Goal: Navigation & Orientation: Find specific page/section

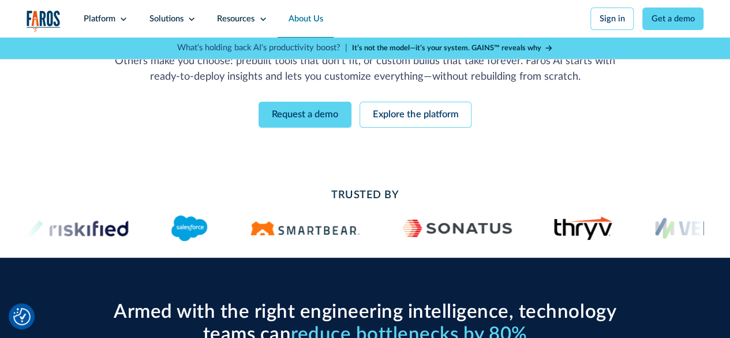
click at [323, 17] on link "About Us" at bounding box center [306, 19] width 56 height 38
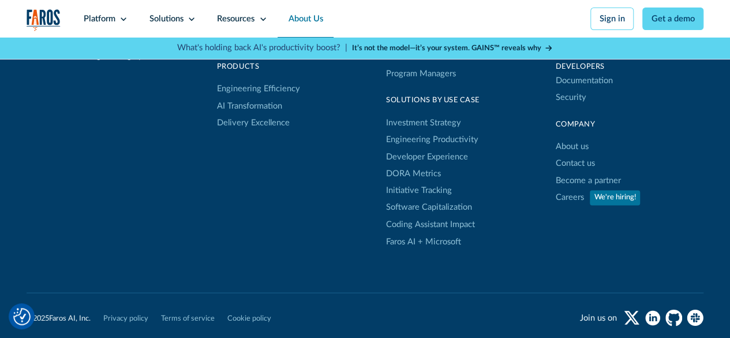
scroll to position [3059, 0]
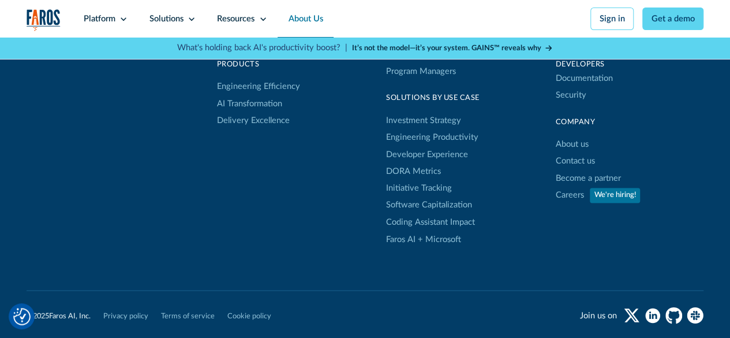
click at [605, 200] on div "We're hiring!" at bounding box center [616, 194] width 42 height 11
click at [576, 203] on link "Careers" at bounding box center [569, 194] width 28 height 17
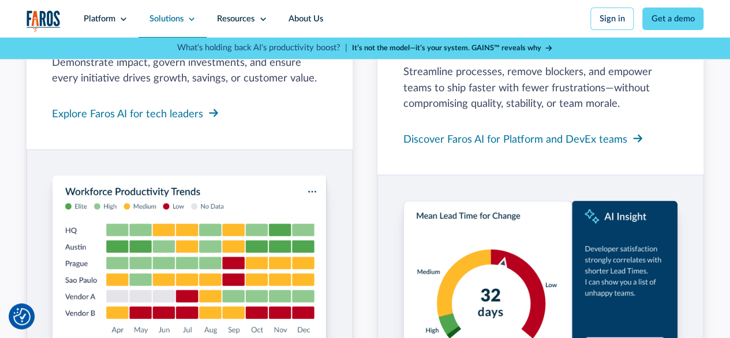
scroll to position [981, 0]
